Goal: Information Seeking & Learning: Check status

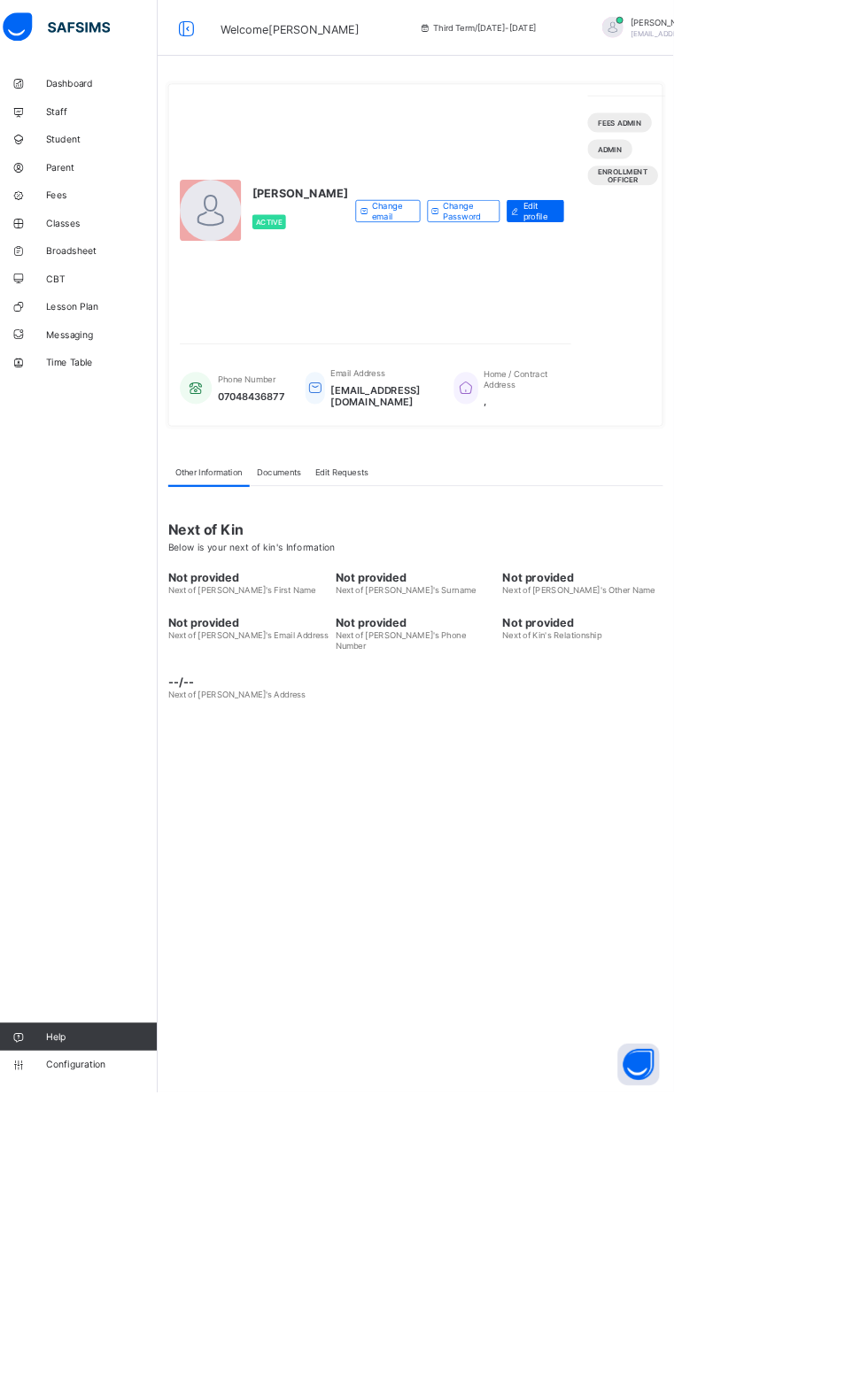
click at [725, 91] on div "[PERSON_NAME] Active Change email Change Password Edit profile Fees Admin Admin…" at bounding box center [540, 509] width 655 height 841
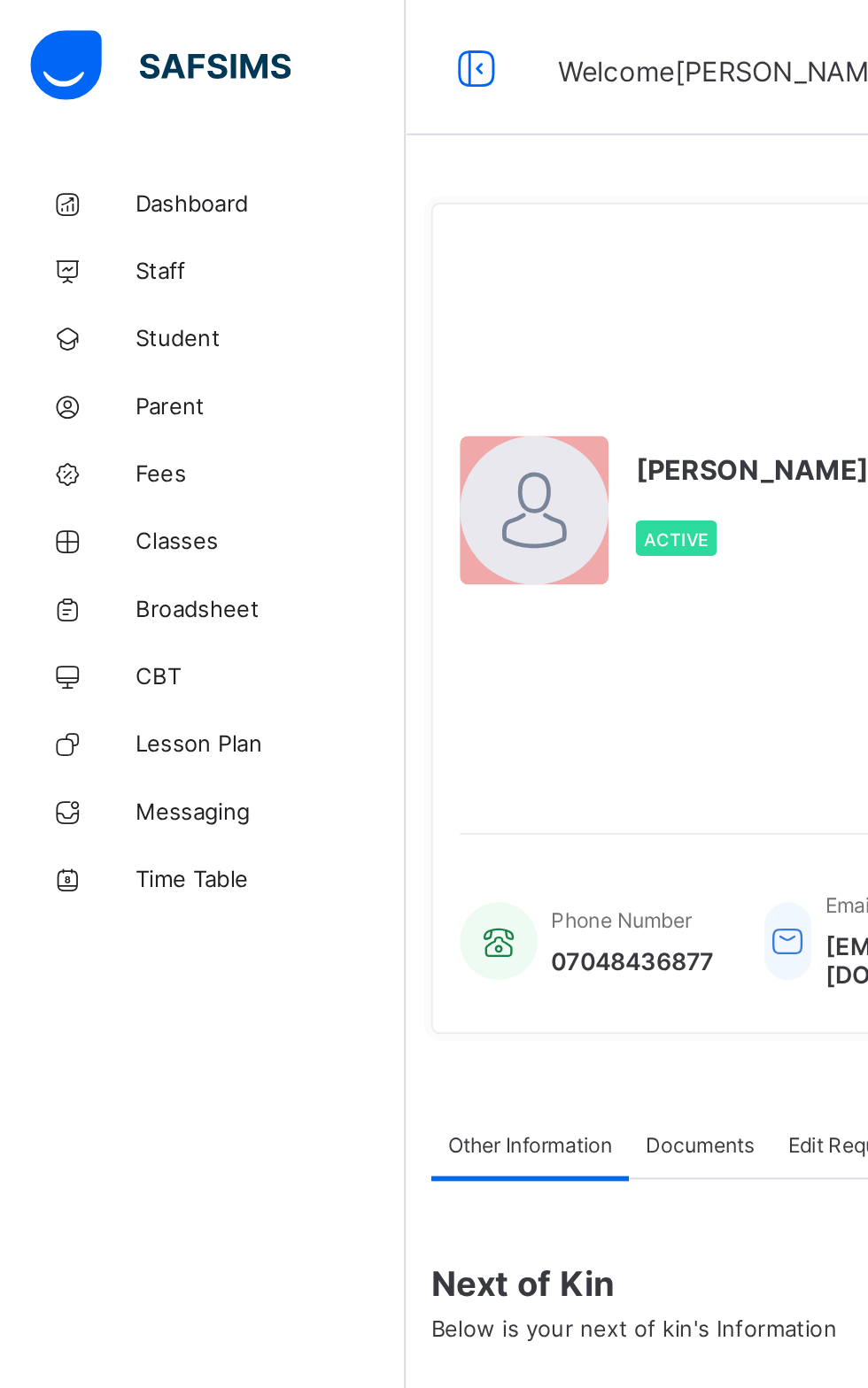
click at [130, 325] on span "Broadsheet" at bounding box center [141, 319] width 142 height 14
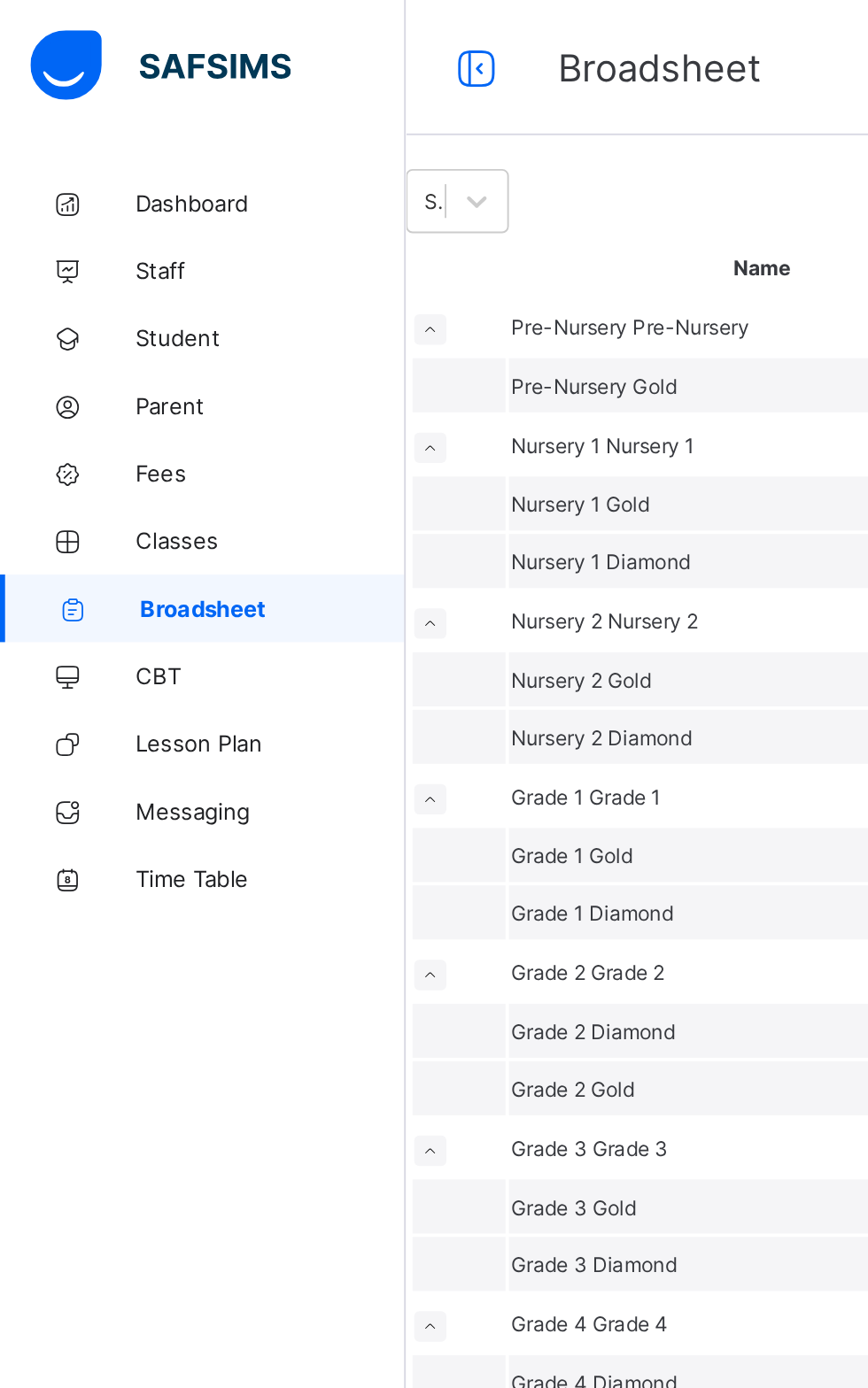
scroll to position [560, 0]
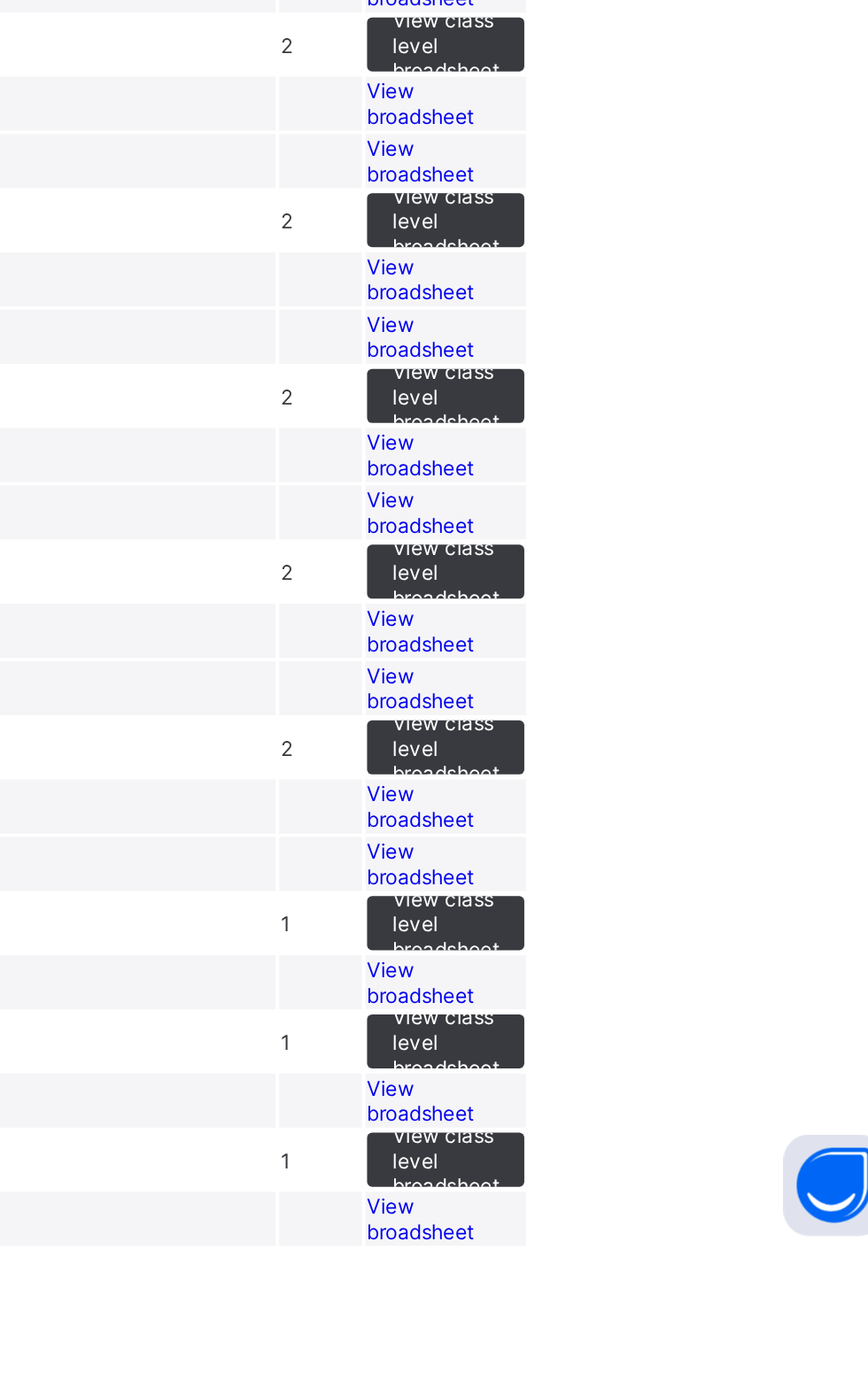
click at [634, 983] on span "View broadsheet" at bounding box center [606, 970] width 56 height 26
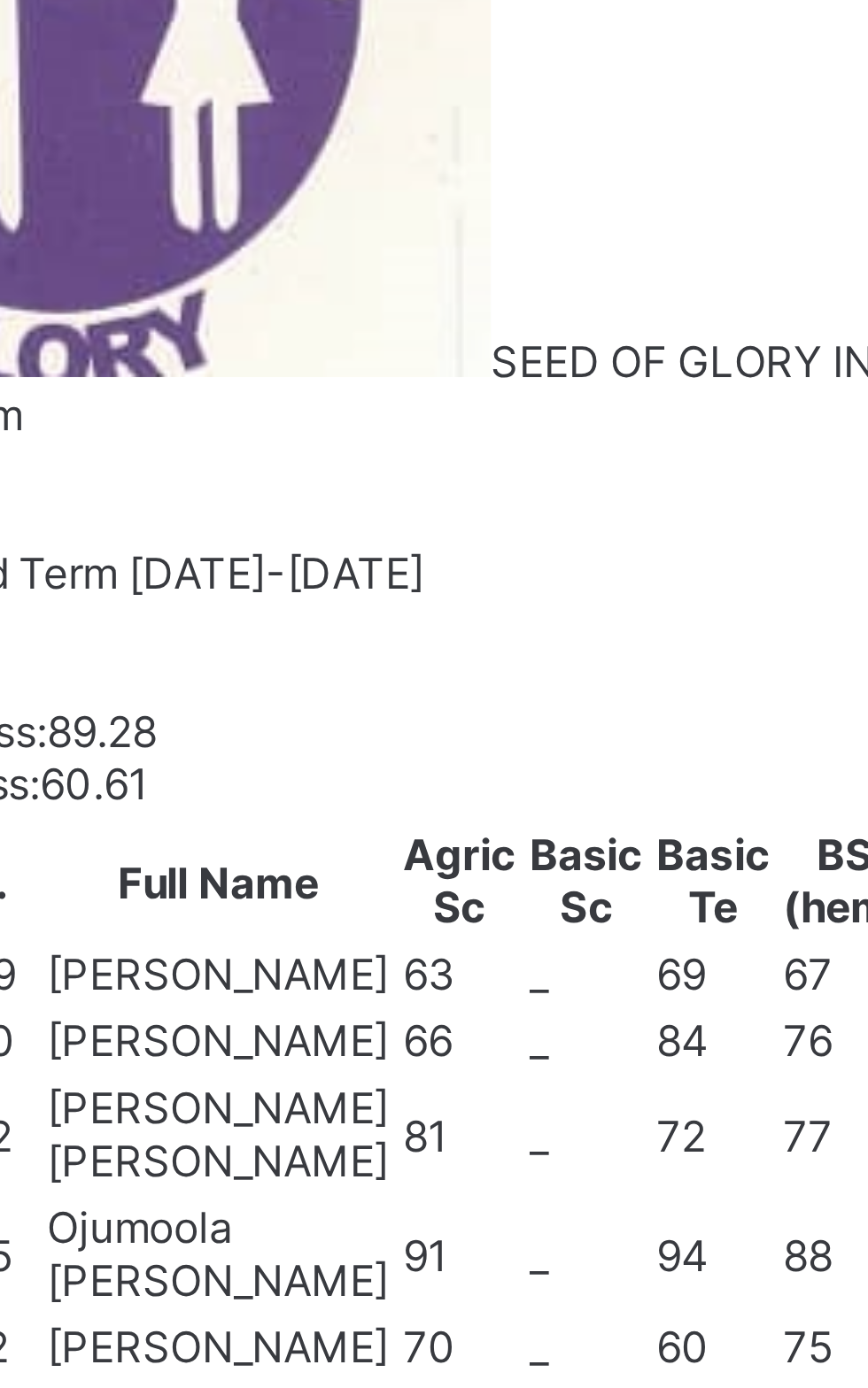
click at [346, 1253] on span "SGIS/15/G4/050" at bounding box center [305, 1260] width 82 height 14
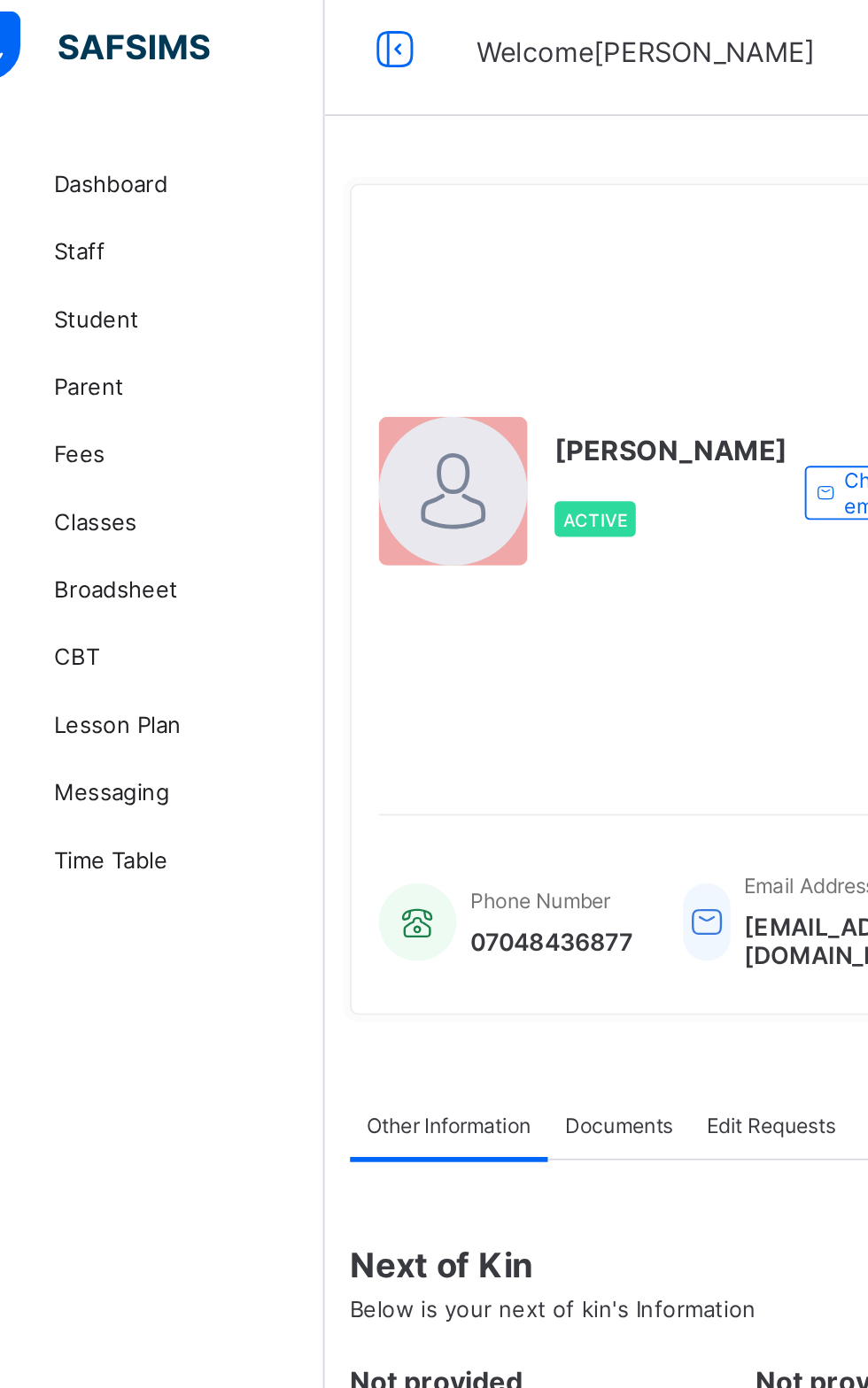
click at [124, 331] on link "Broadsheet" at bounding box center [106, 319] width 212 height 35
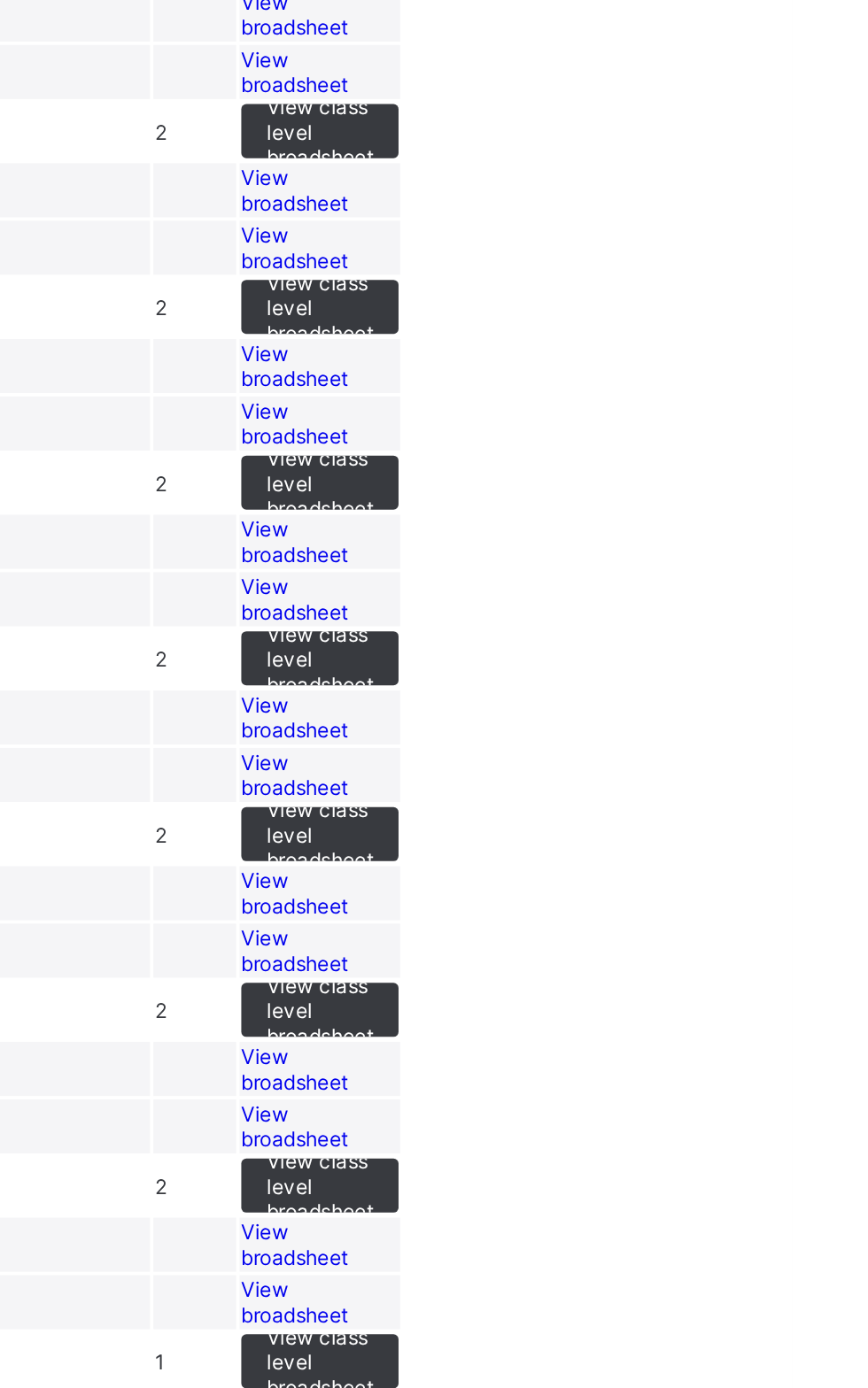
click at [634, 553] on span "View broadsheet" at bounding box center [606, 540] width 56 height 26
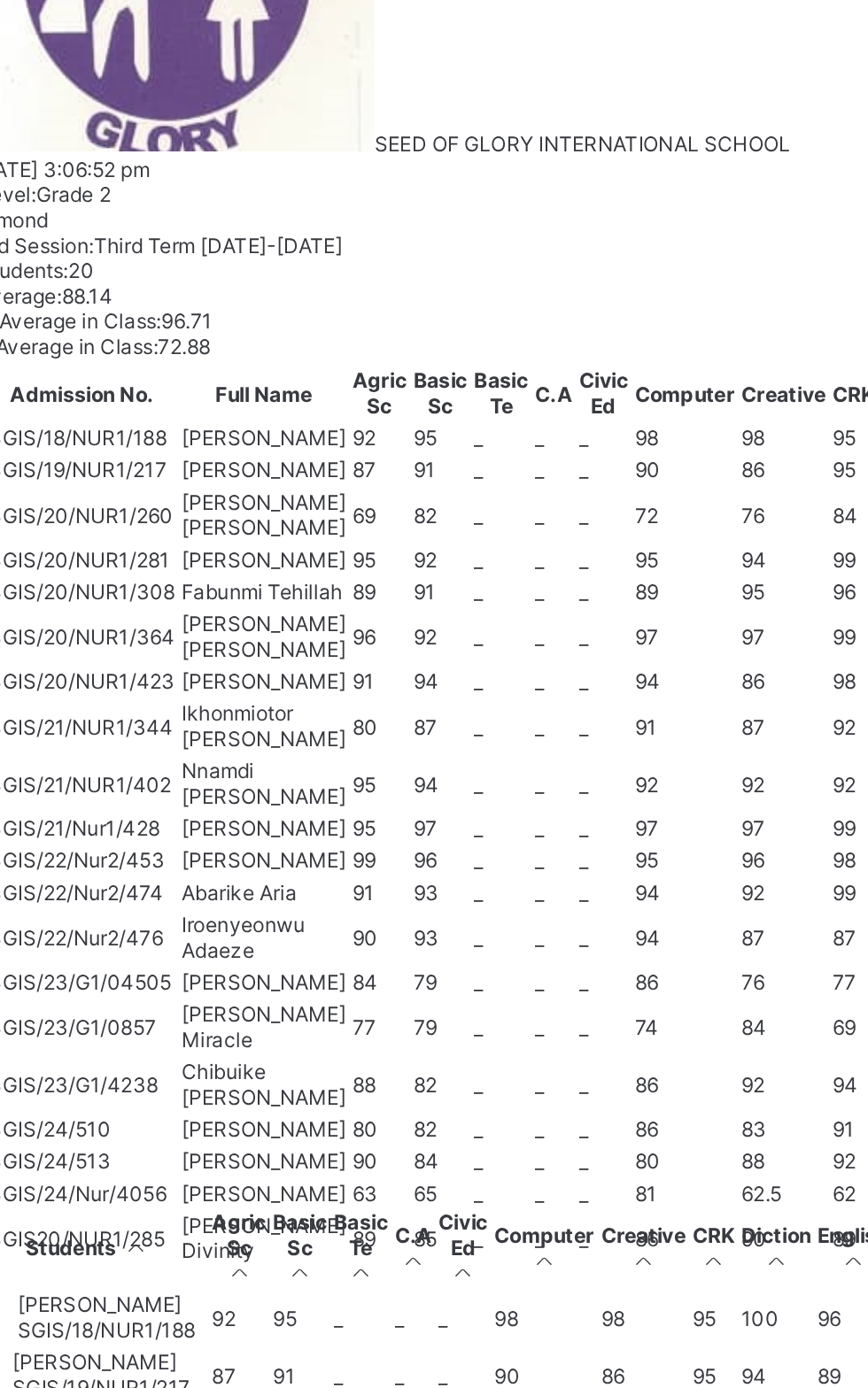
click at [0, 0] on div "Log me out Resume" at bounding box center [0, 0] width 0 height 0
click at [0, 0] on icon at bounding box center [0, 0] width 0 height 0
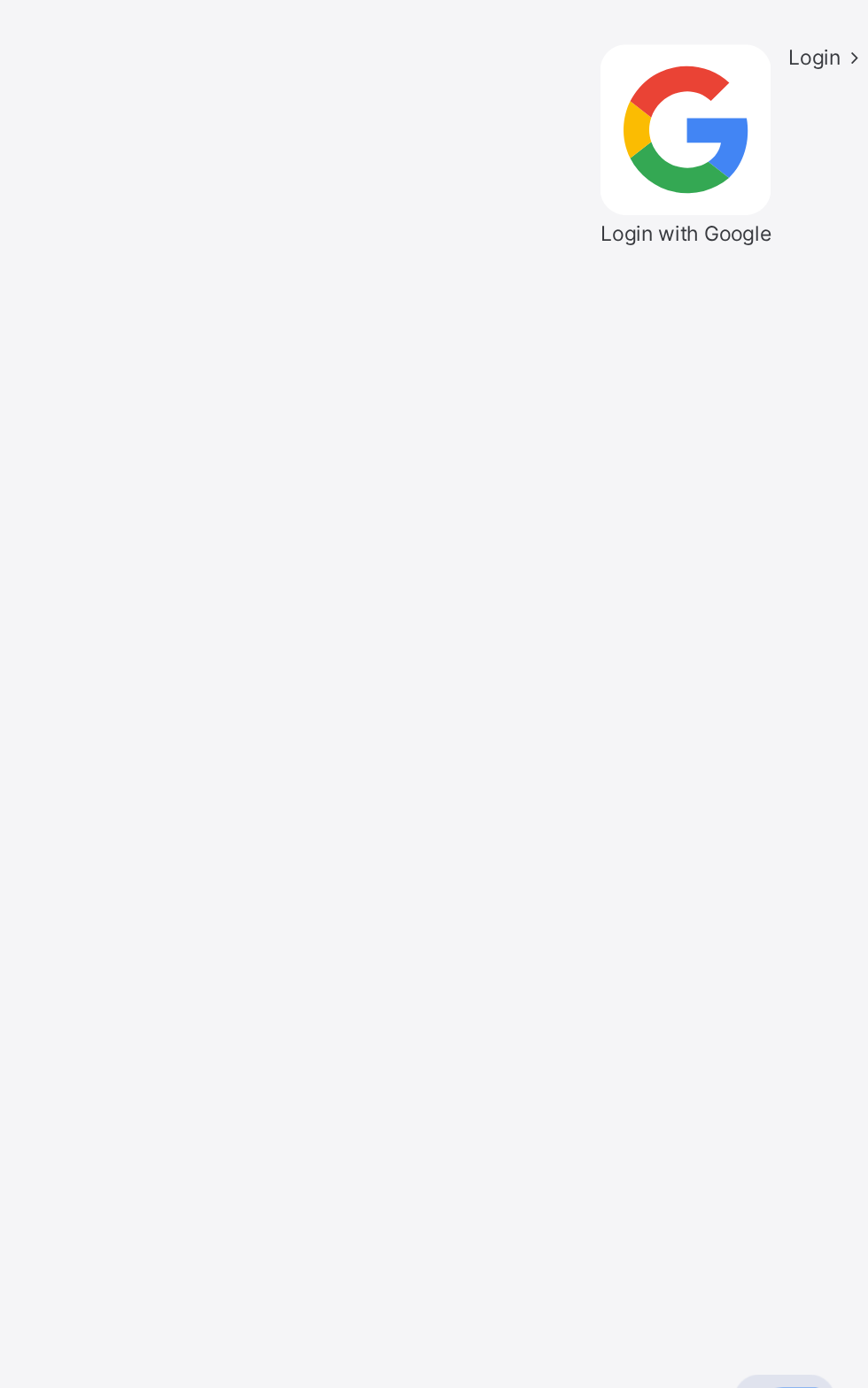
click at [852, 643] on span at bounding box center [859, 636] width 15 height 14
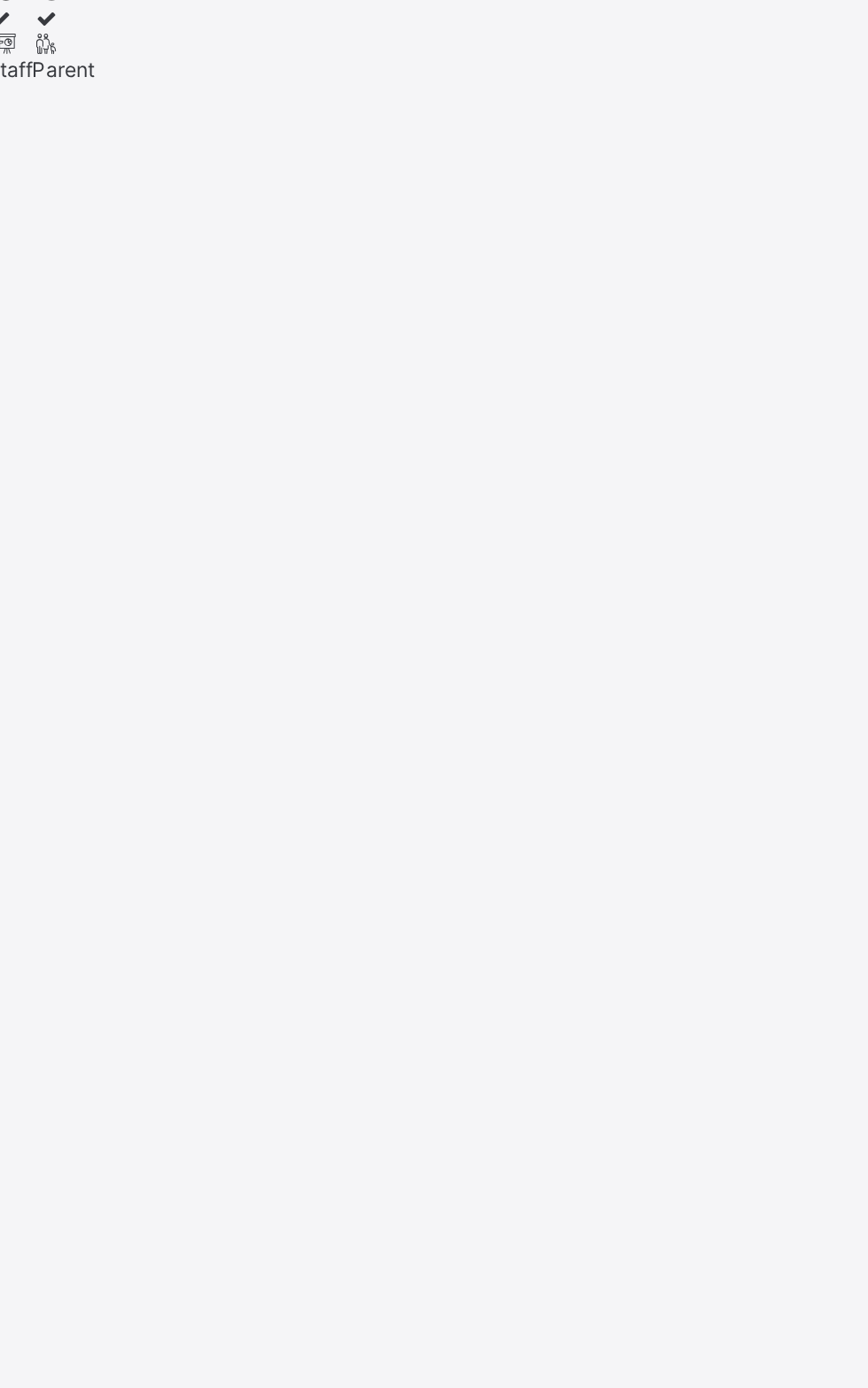
click at [429, 606] on div at bounding box center [417, 600] width 23 height 14
click at [57, 686] on span at bounding box center [49, 679] width 15 height 14
